Goal: Navigation & Orientation: Understand site structure

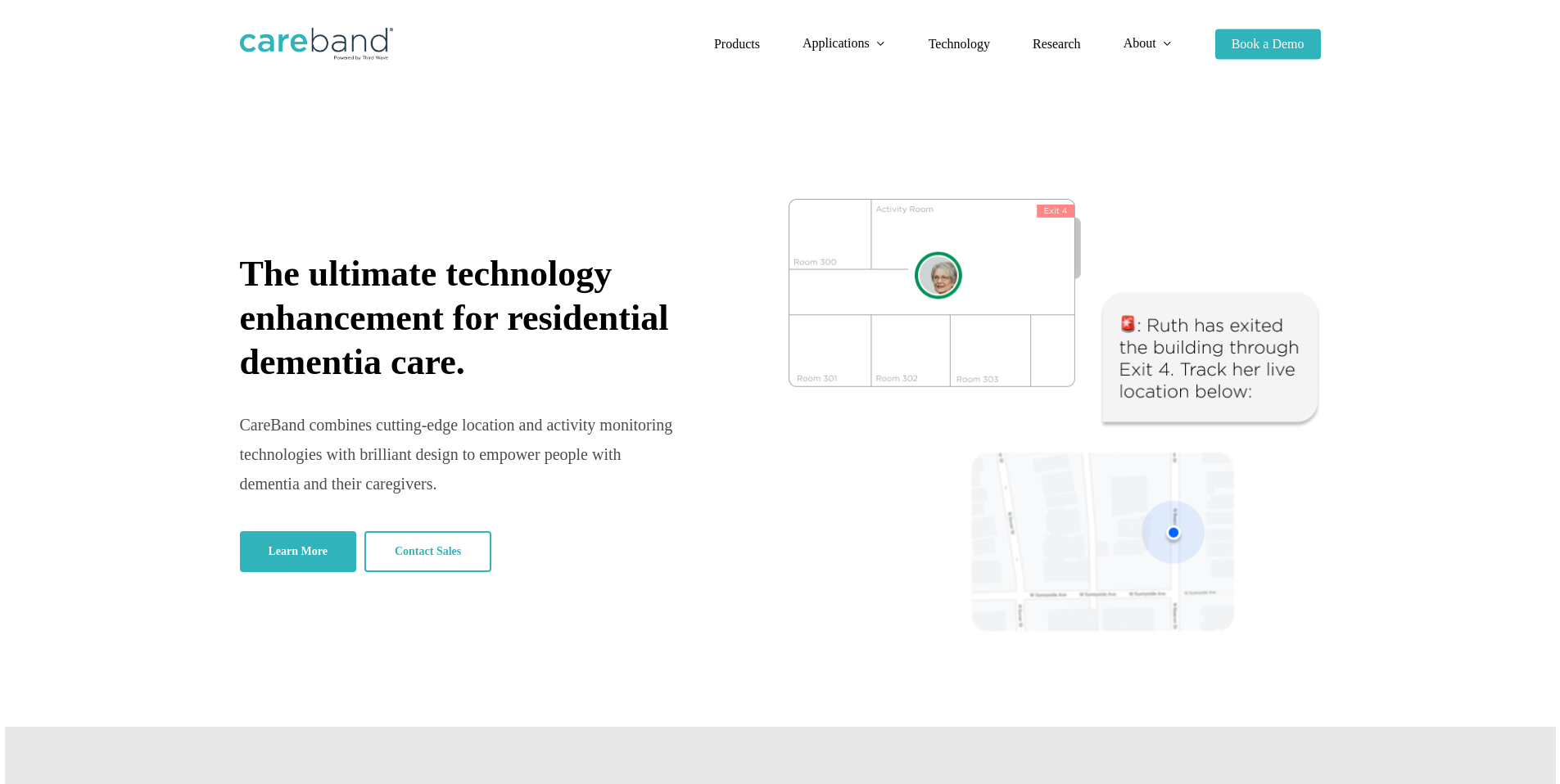
click at [350, 47] on img at bounding box center [316, 44] width 153 height 33
click at [1142, 118] on span "Company" at bounding box center [1146, 119] width 45 height 12
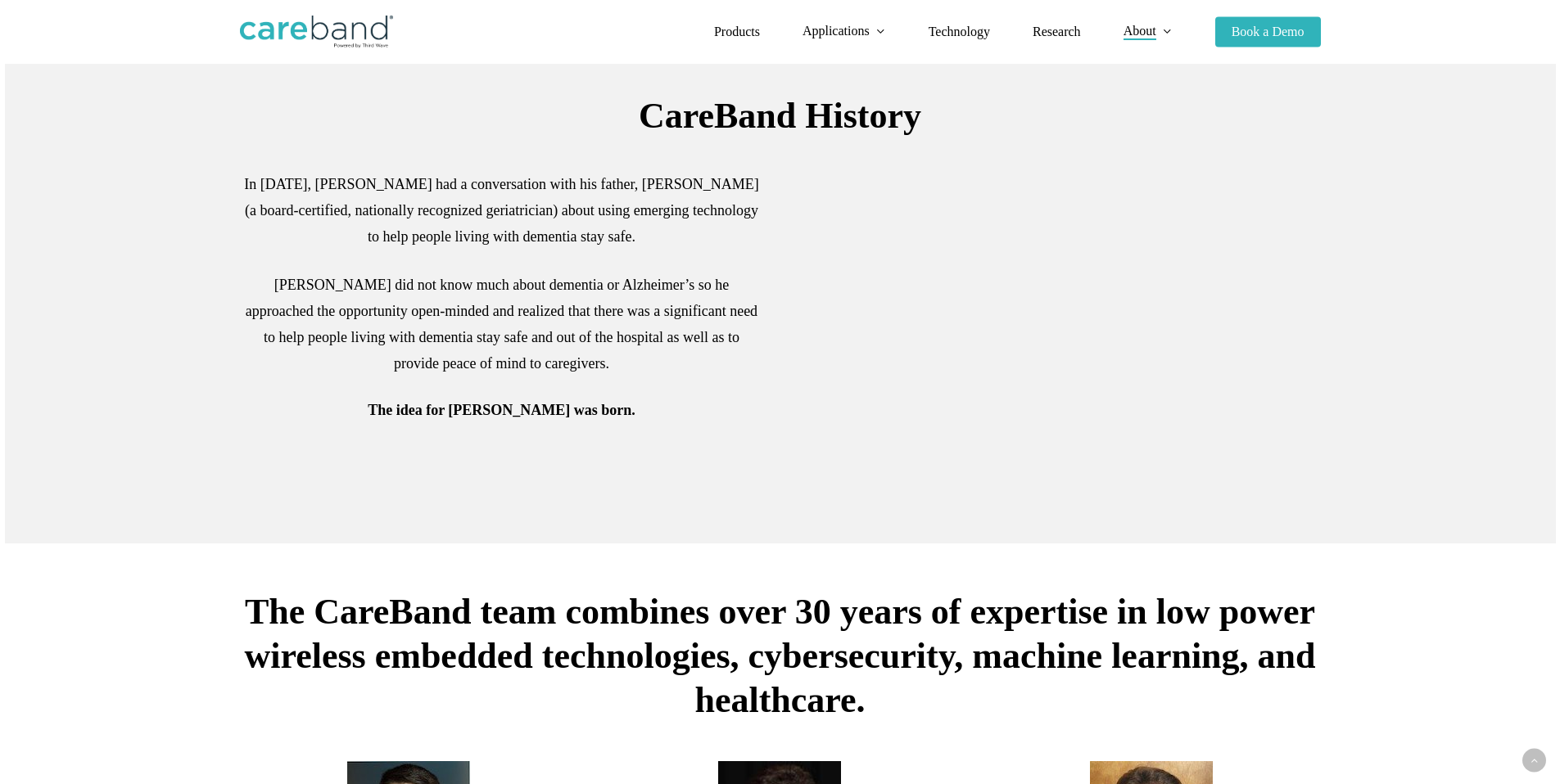
scroll to position [552, 0]
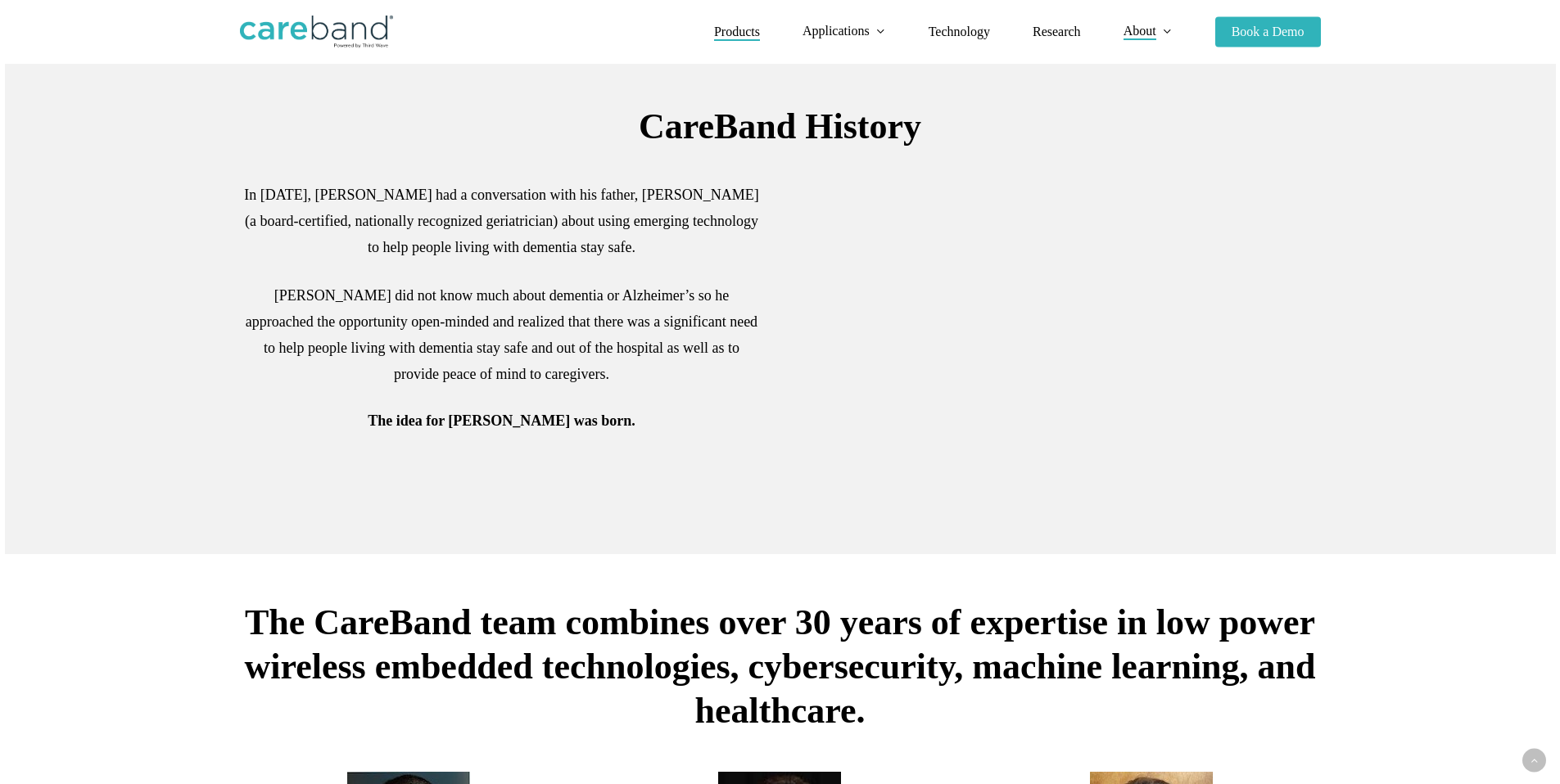
click at [732, 37] on span "Products" at bounding box center [737, 31] width 46 height 14
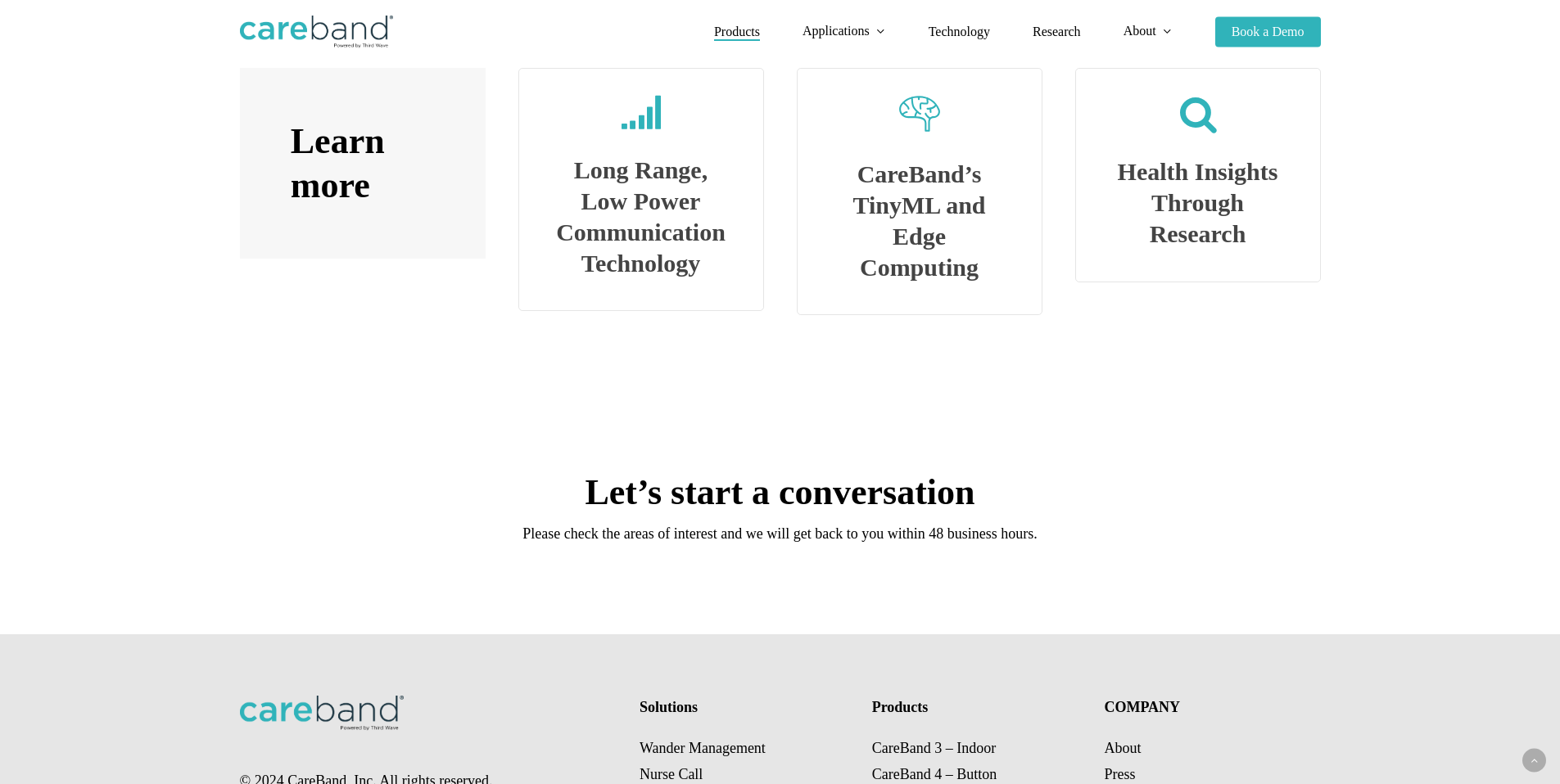
scroll to position [3142, 0]
